Goal: Transaction & Acquisition: Download file/media

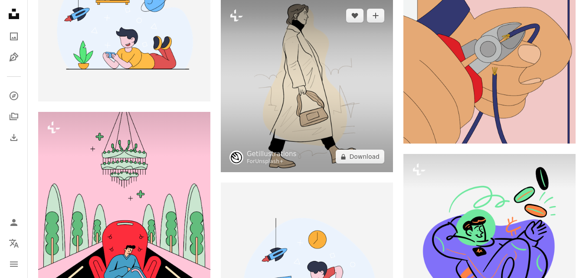
scroll to position [1114, 0]
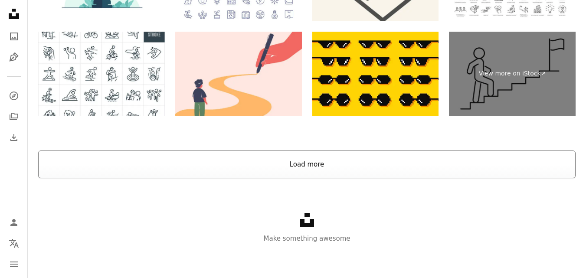
click at [307, 161] on button "Load more" at bounding box center [307, 165] width 538 height 28
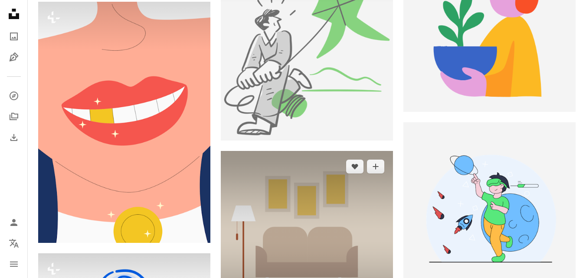
scroll to position [2431, 0]
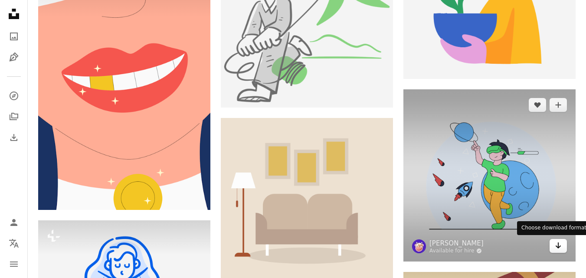
click at [557, 246] on icon "Choose download format" at bounding box center [559, 246] width 6 height 6
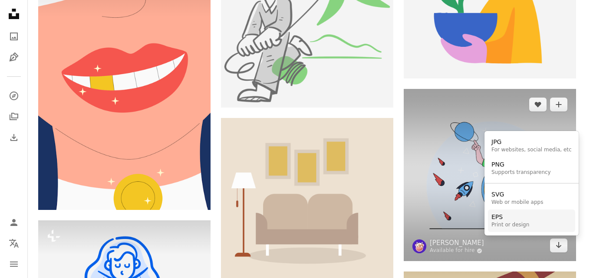
click at [517, 226] on div "Print or design" at bounding box center [510, 225] width 38 height 7
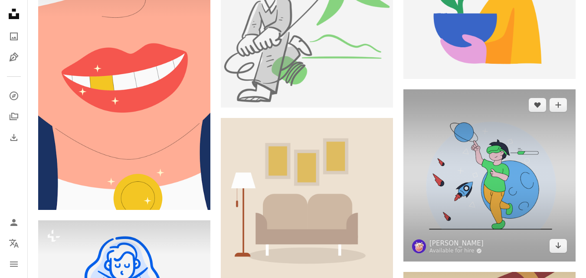
click at [493, 184] on img at bounding box center [490, 175] width 172 height 172
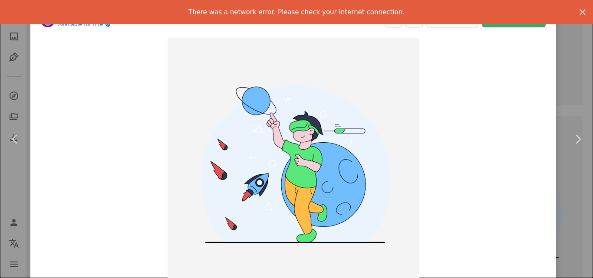
click at [579, 11] on icon "button" at bounding box center [582, 12] width 6 height 6
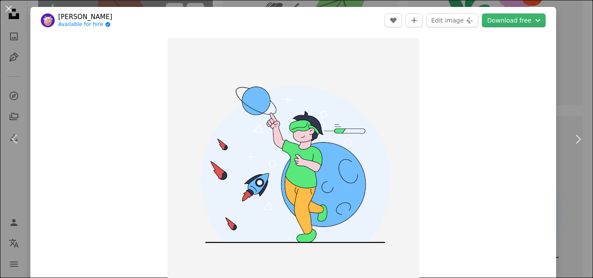
drag, startPoint x: 6, startPoint y: 8, endPoint x: 118, endPoint y: 59, distance: 123.9
click at [6, 8] on button "An X shape" at bounding box center [8, 8] width 10 height 10
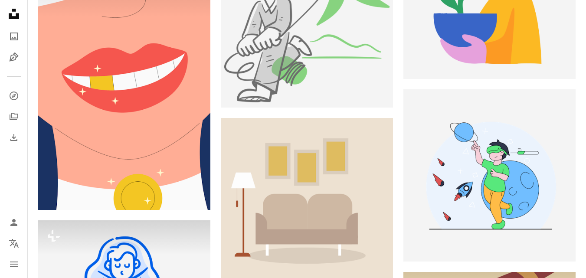
scroll to position [2026, 0]
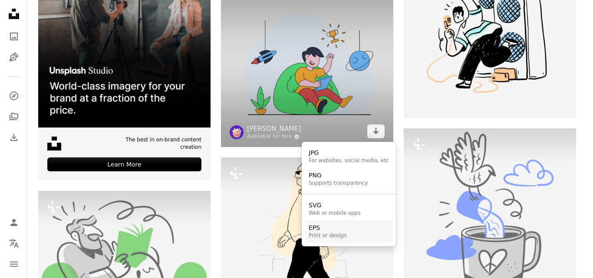
click at [329, 233] on div "Print or design" at bounding box center [328, 236] width 38 height 7
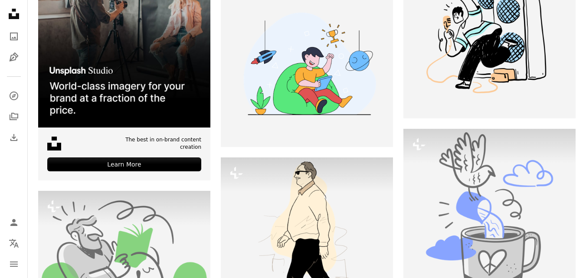
scroll to position [1722, 0]
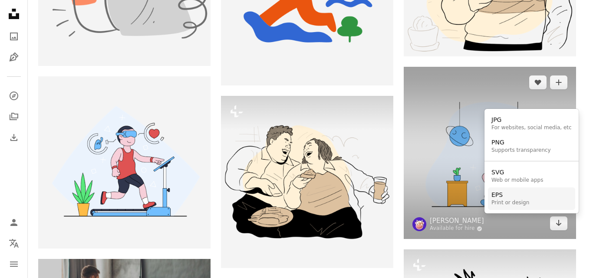
click at [516, 199] on div "EPS" at bounding box center [510, 195] width 38 height 9
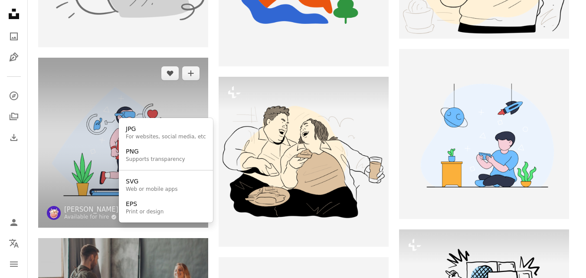
click at [193, 215] on icon "Choose download format" at bounding box center [191, 212] width 6 height 6
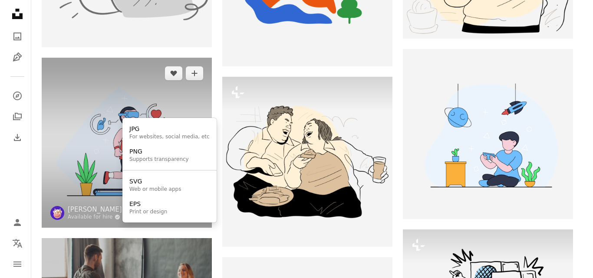
scroll to position [0, 0]
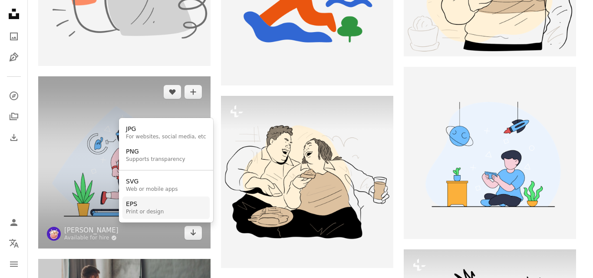
click at [168, 212] on link "EPS Print or design" at bounding box center [165, 208] width 87 height 23
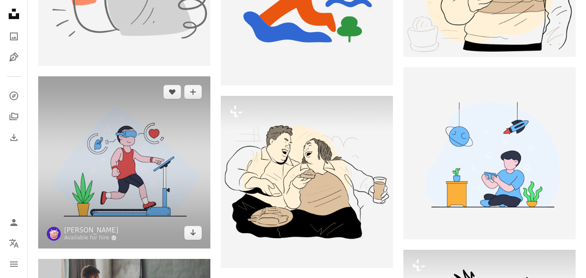
scroll to position [1317, 0]
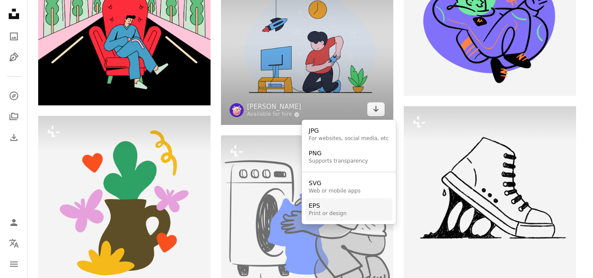
click at [334, 208] on div "EPS" at bounding box center [328, 206] width 38 height 9
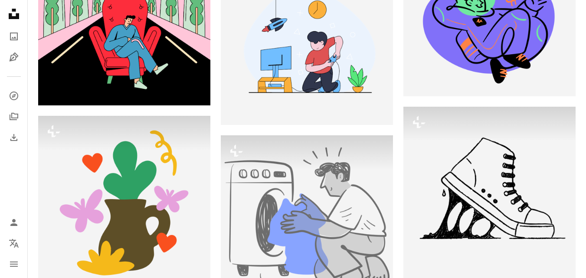
scroll to position [1013, 0]
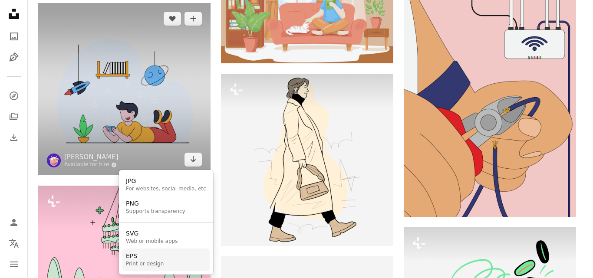
click at [150, 262] on div "Print or design" at bounding box center [145, 264] width 38 height 7
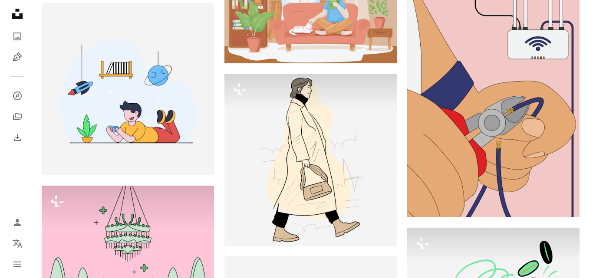
scroll to position [0, 0]
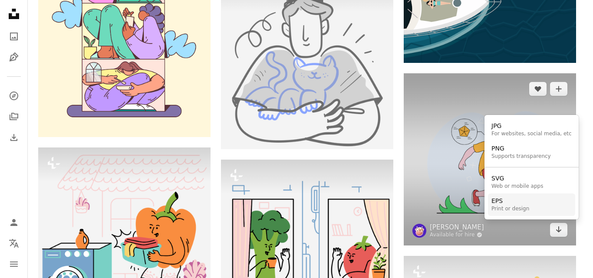
click at [525, 202] on div "EPS" at bounding box center [510, 201] width 38 height 9
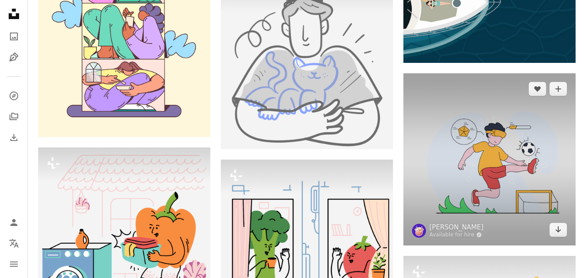
scroll to position [3241, 0]
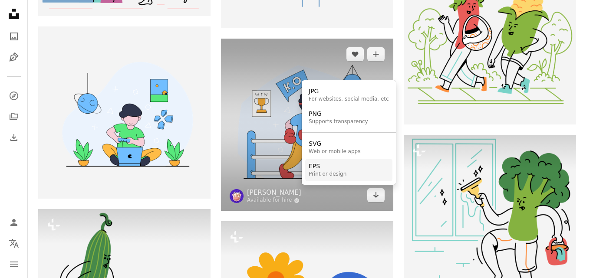
click at [334, 172] on div "Print or design" at bounding box center [328, 174] width 38 height 7
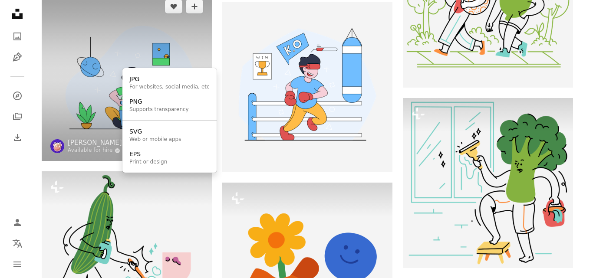
scroll to position [0, 0]
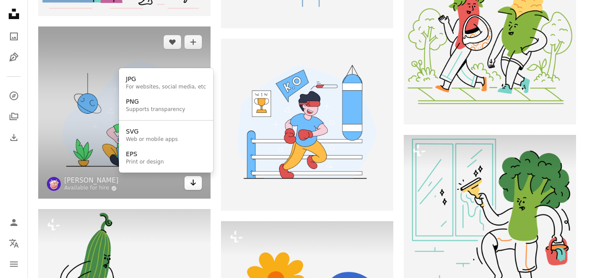
click at [200, 182] on button "Arrow pointing down" at bounding box center [192, 183] width 17 height 14
click at [183, 163] on link "EPS Print or design" at bounding box center [165, 158] width 87 height 23
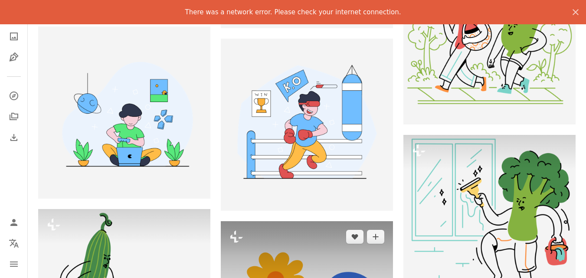
scroll to position [3443, 0]
